Goal: Find specific page/section: Find specific page/section

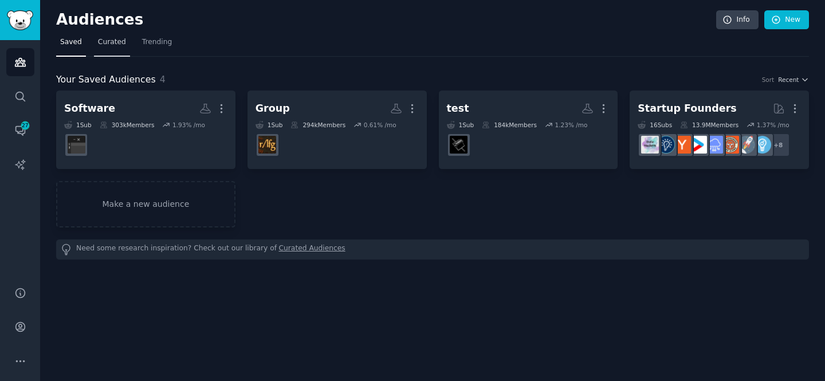
click at [95, 42] on link "Curated" at bounding box center [112, 44] width 36 height 23
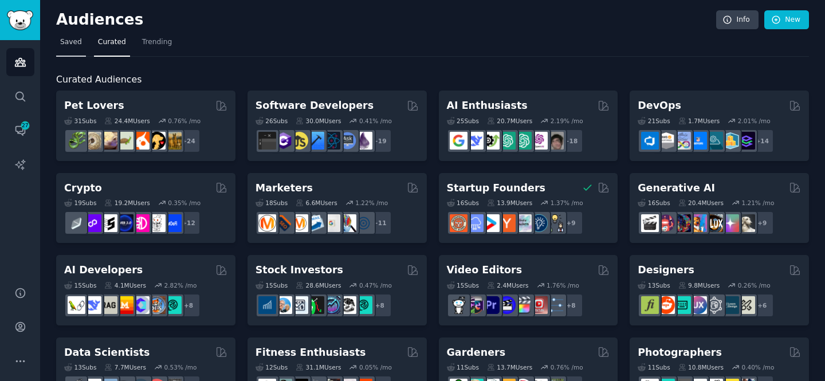
click at [72, 43] on span "Saved" at bounding box center [71, 42] width 22 height 10
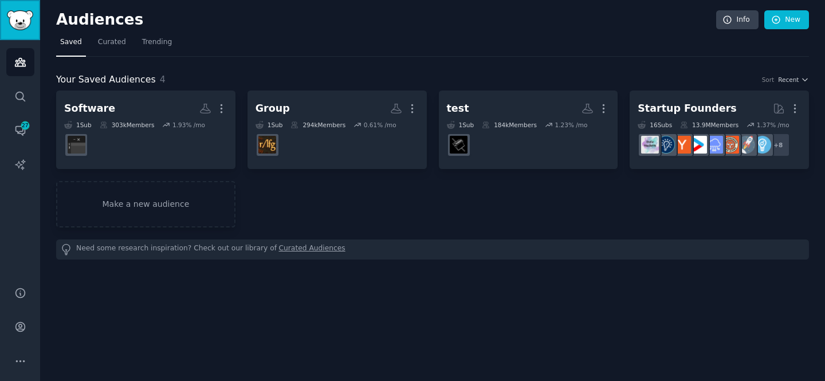
click at [22, 20] on img "Sidebar" at bounding box center [20, 20] width 26 height 20
click at [19, 13] on img "Sidebar" at bounding box center [20, 20] width 26 height 20
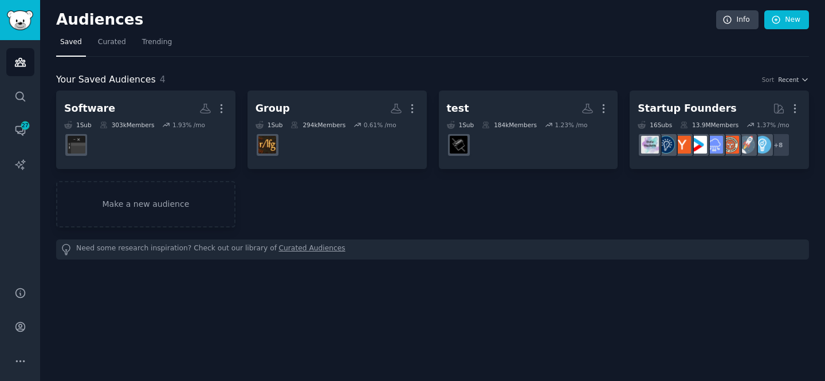
click at [227, 64] on div "Your Saved Audiences 4 Sort Recent Software More 1 Sub 303k Members 1.93 % /mo …" at bounding box center [432, 158] width 753 height 203
click at [22, 134] on icon "Sidebar" at bounding box center [19, 131] width 9 height 9
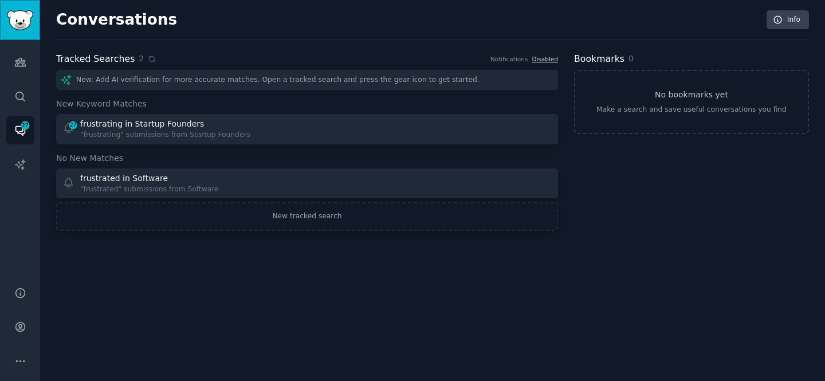
click at [13, 21] on img "Sidebar" at bounding box center [20, 20] width 26 height 20
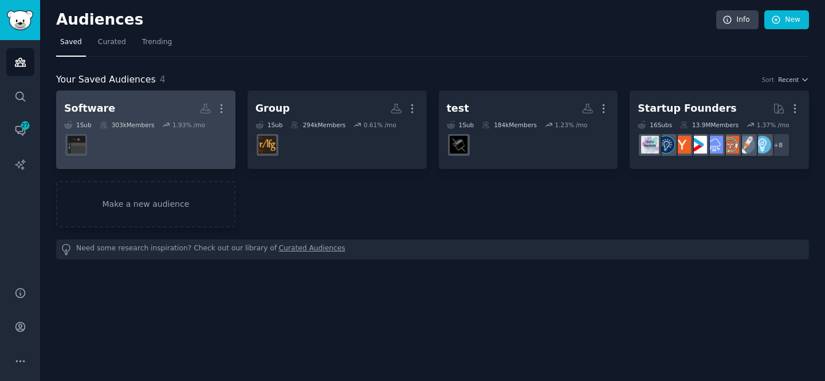
click at [144, 137] on dd "r/software" at bounding box center [145, 145] width 163 height 32
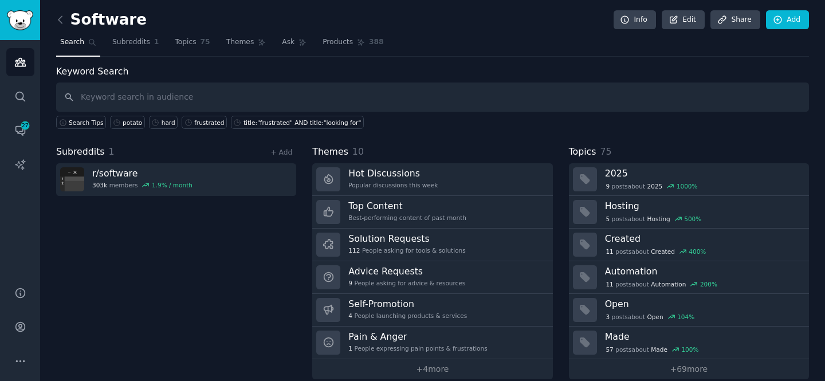
click at [156, 108] on input "text" at bounding box center [432, 96] width 753 height 29
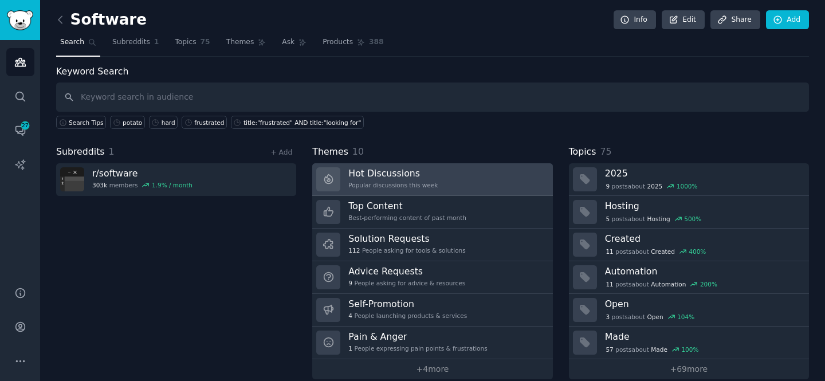
scroll to position [14, 0]
